Goal: Task Accomplishment & Management: Use online tool/utility

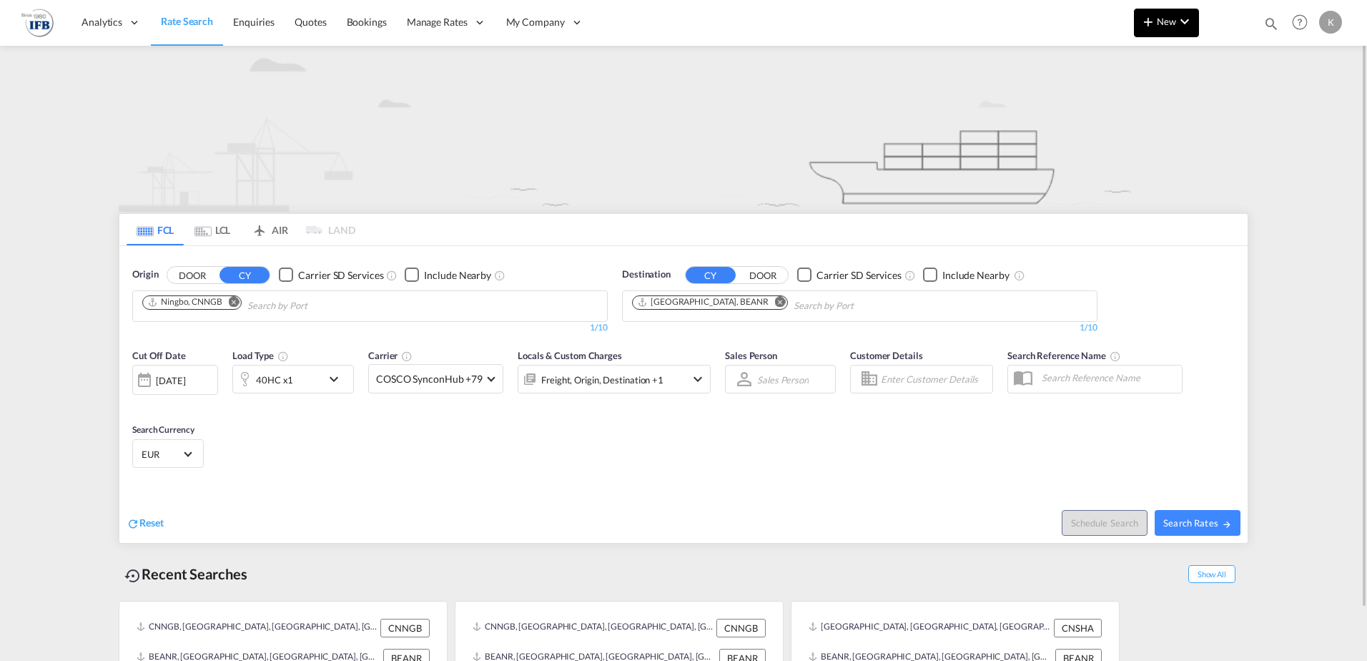
click at [1158, 29] on button "New" at bounding box center [1166, 23] width 65 height 29
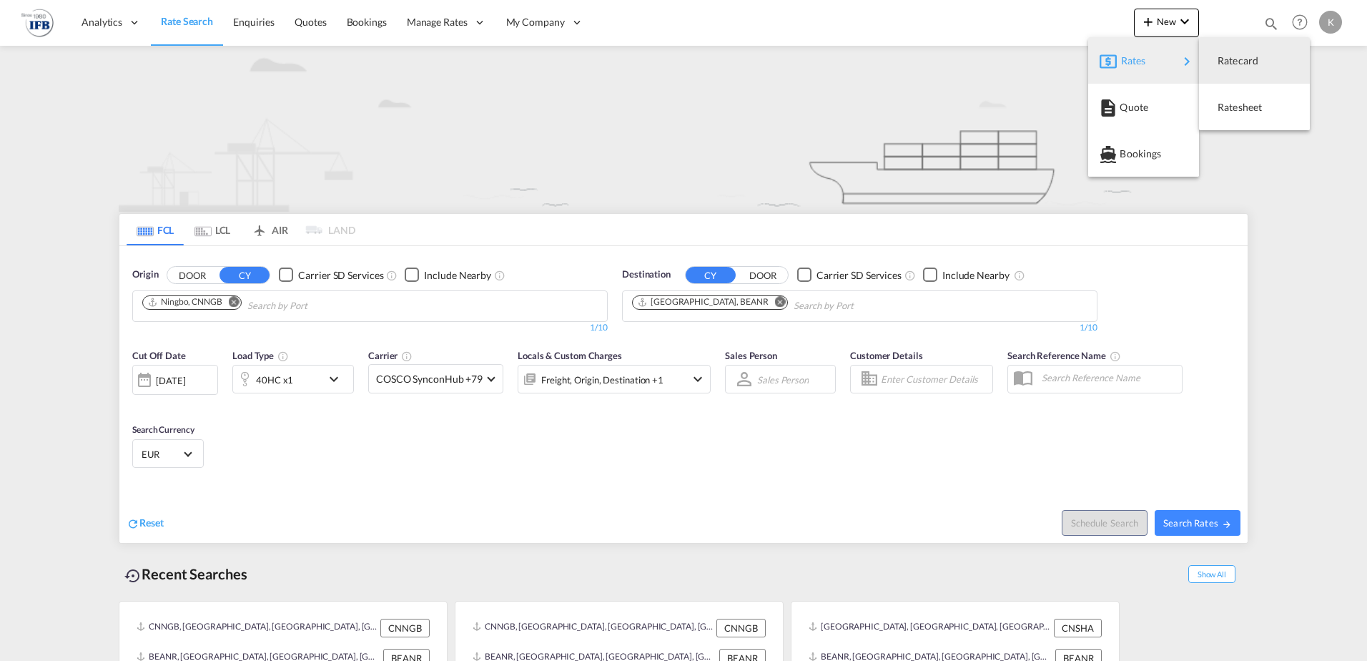
click at [1138, 59] on span "Rates" at bounding box center [1129, 60] width 17 height 29
click at [1244, 116] on div "Ratesheet" at bounding box center [1244, 107] width 53 height 36
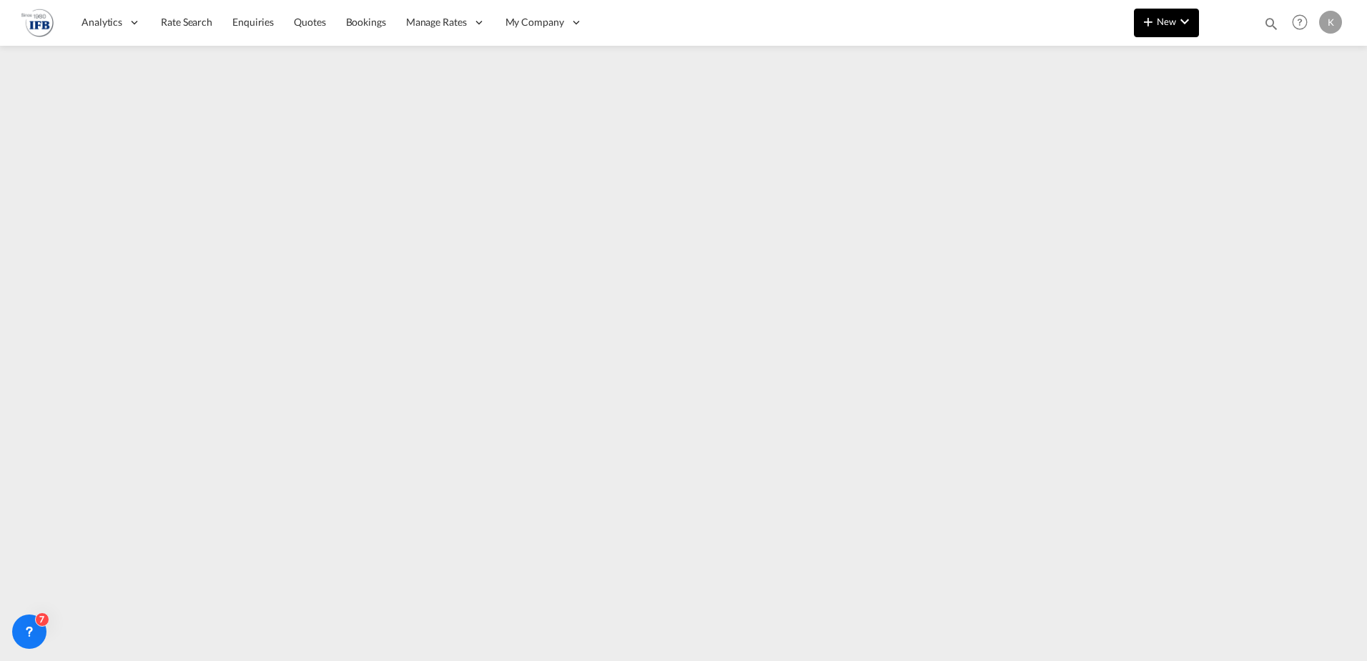
click at [1167, 15] on button "New" at bounding box center [1166, 23] width 65 height 29
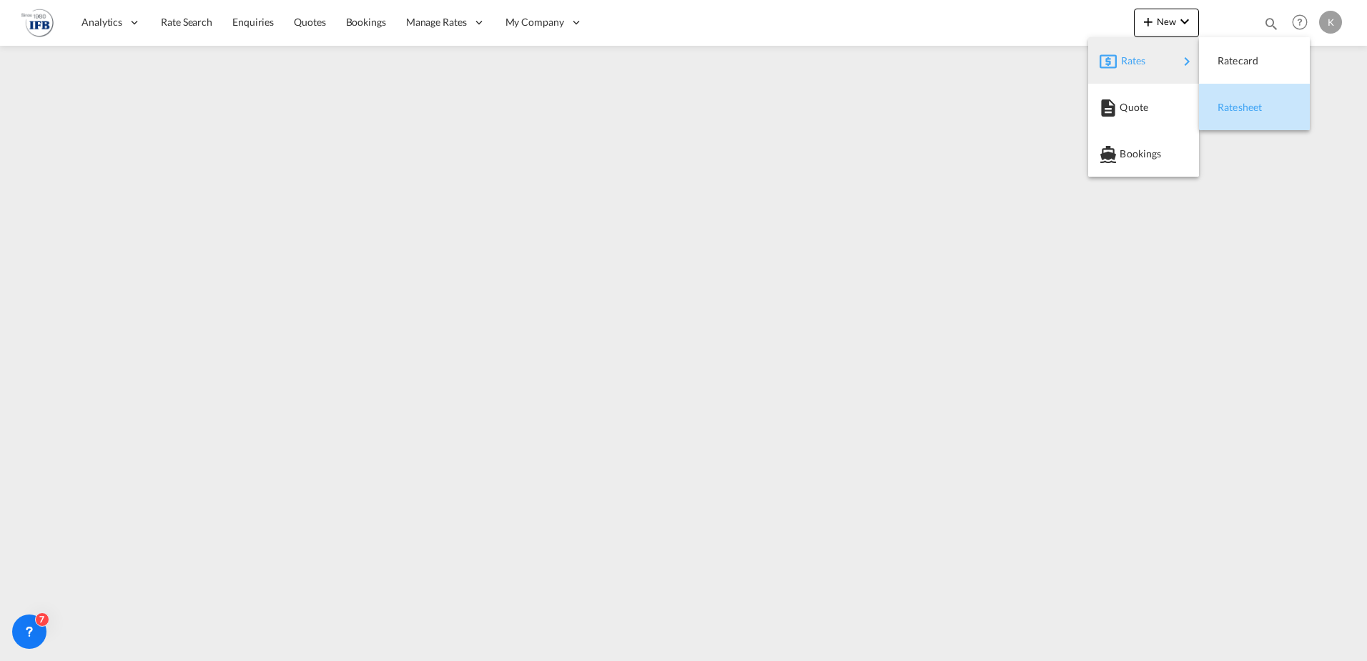
click at [1234, 109] on span "Ratesheet" at bounding box center [1226, 107] width 16 height 29
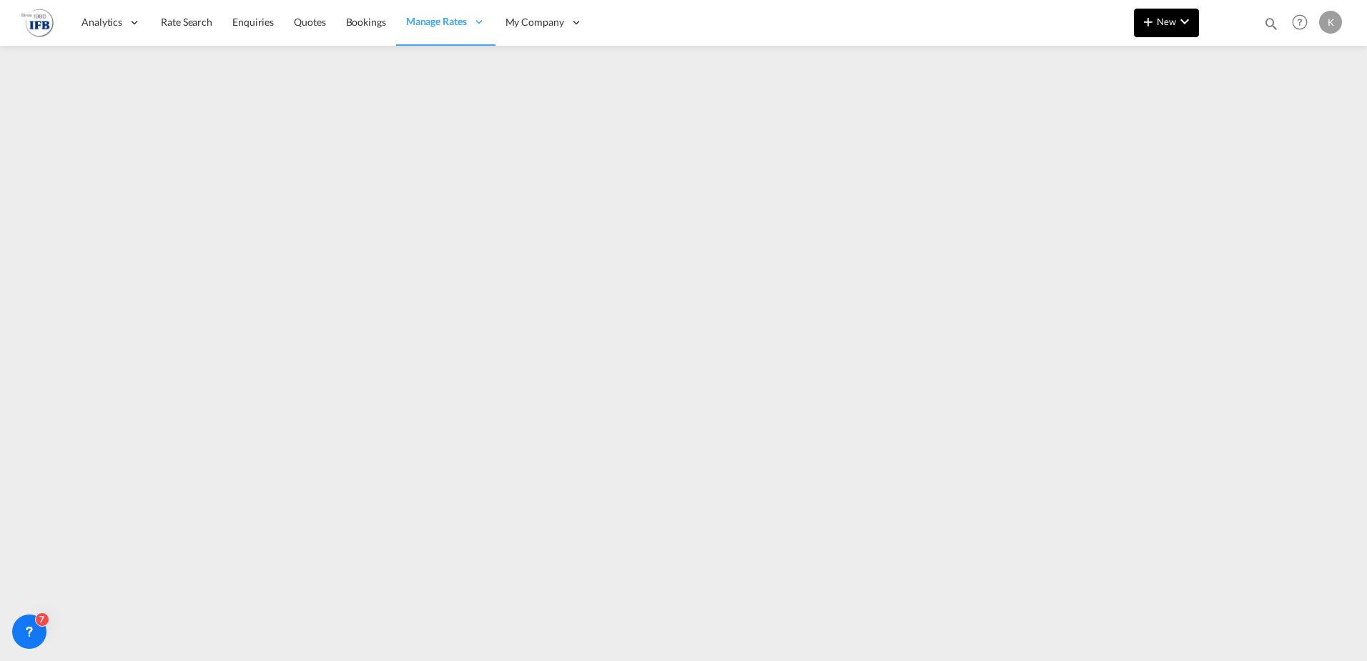
click at [1178, 29] on md-icon "icon-chevron-down" at bounding box center [1184, 21] width 17 height 17
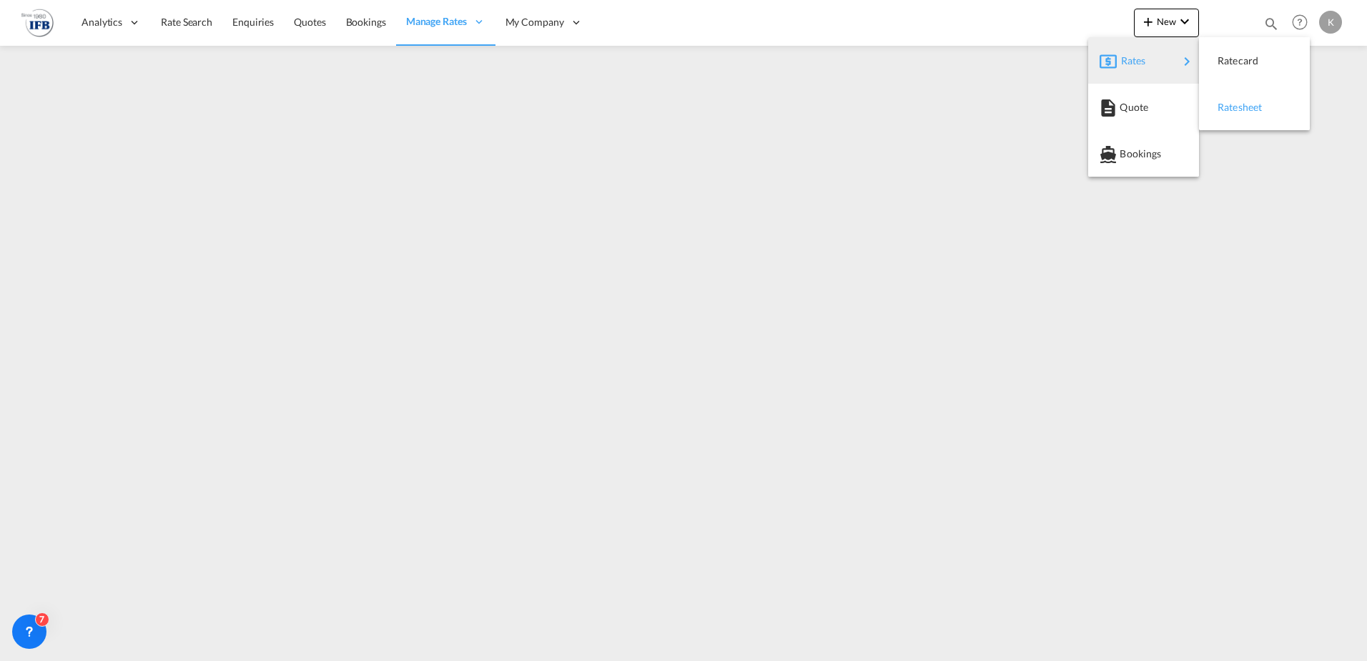
click at [1234, 106] on span "Ratesheet" at bounding box center [1226, 107] width 16 height 29
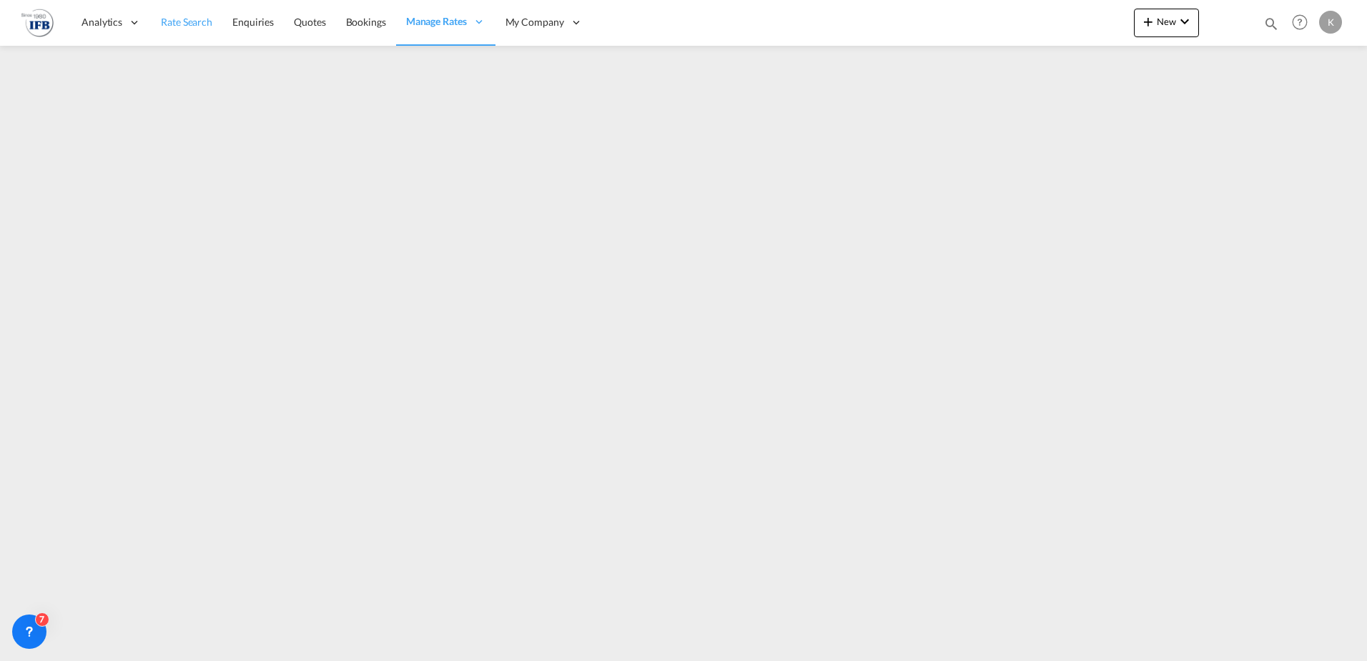
click at [177, 20] on span "Rate Search" at bounding box center [186, 22] width 51 height 12
